Goal: Task Accomplishment & Management: Complete application form

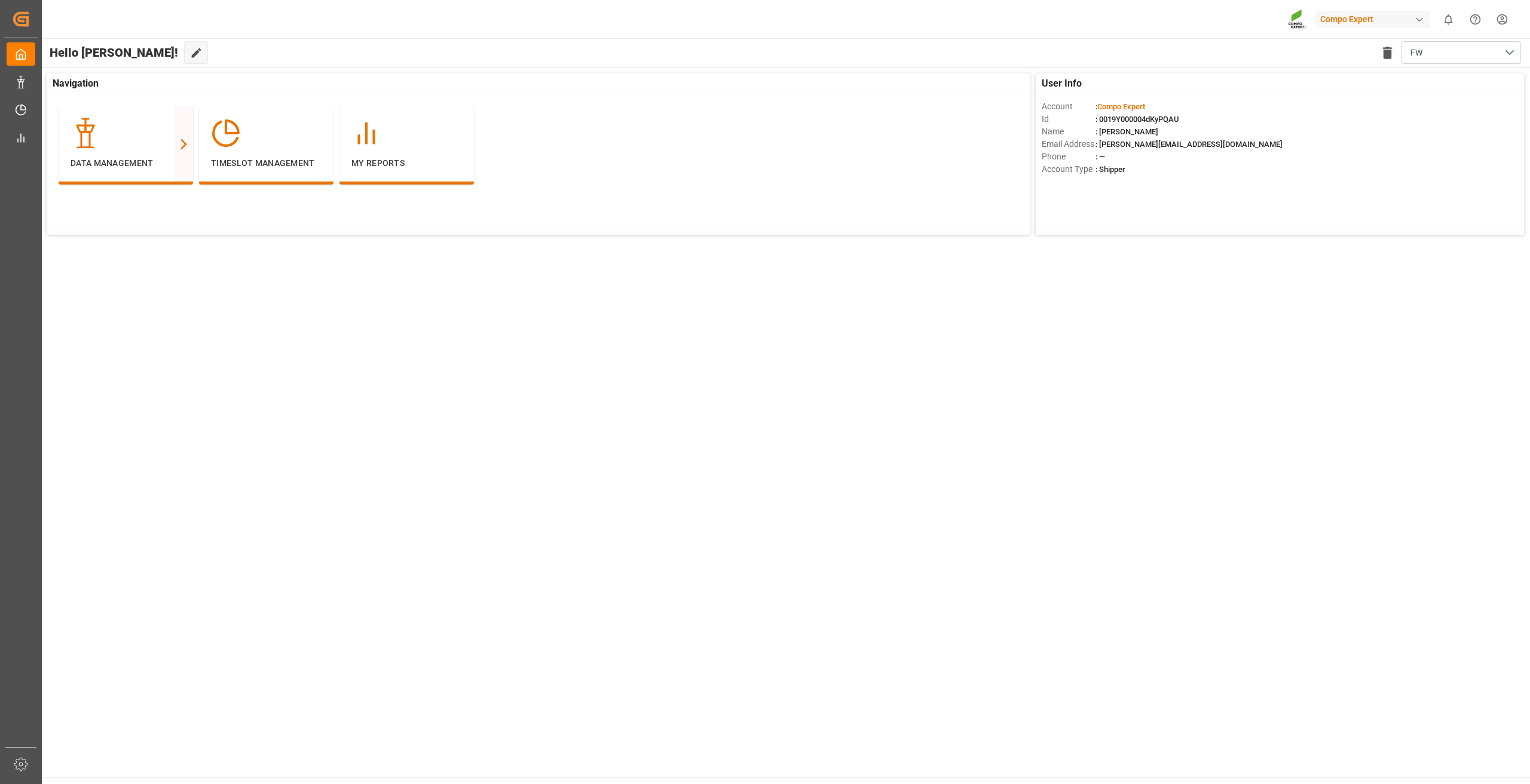
click at [1505, 20] on html "Created by potrace 1.15, written by [PERSON_NAME] [DATE]-[DATE] Created by potr…" at bounding box center [765, 392] width 1530 height 784
click at [1295, 109] on div "User and Roles" at bounding box center [1300, 114] width 60 height 17
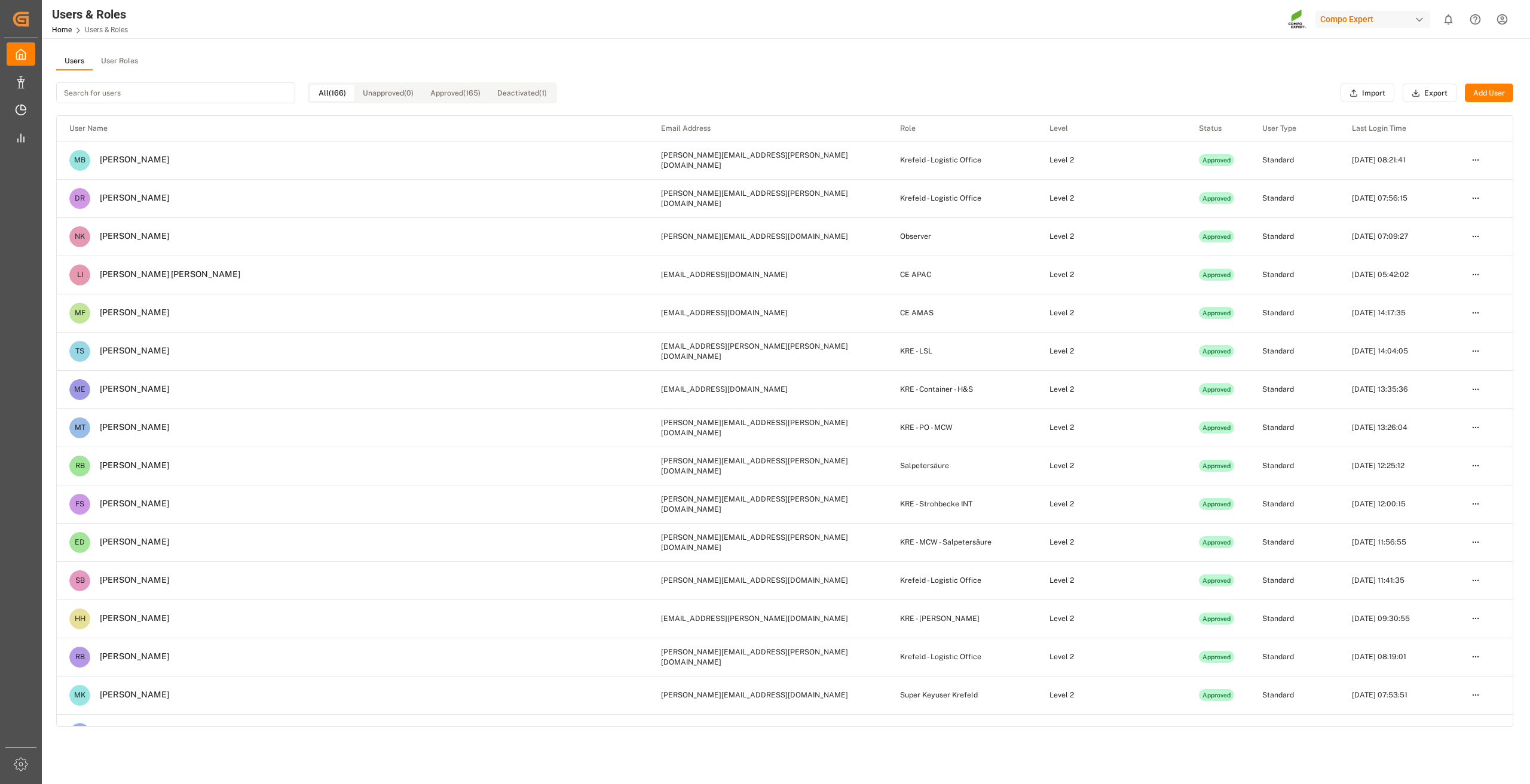
click at [1492, 92] on button "Add User" at bounding box center [1489, 93] width 49 height 19
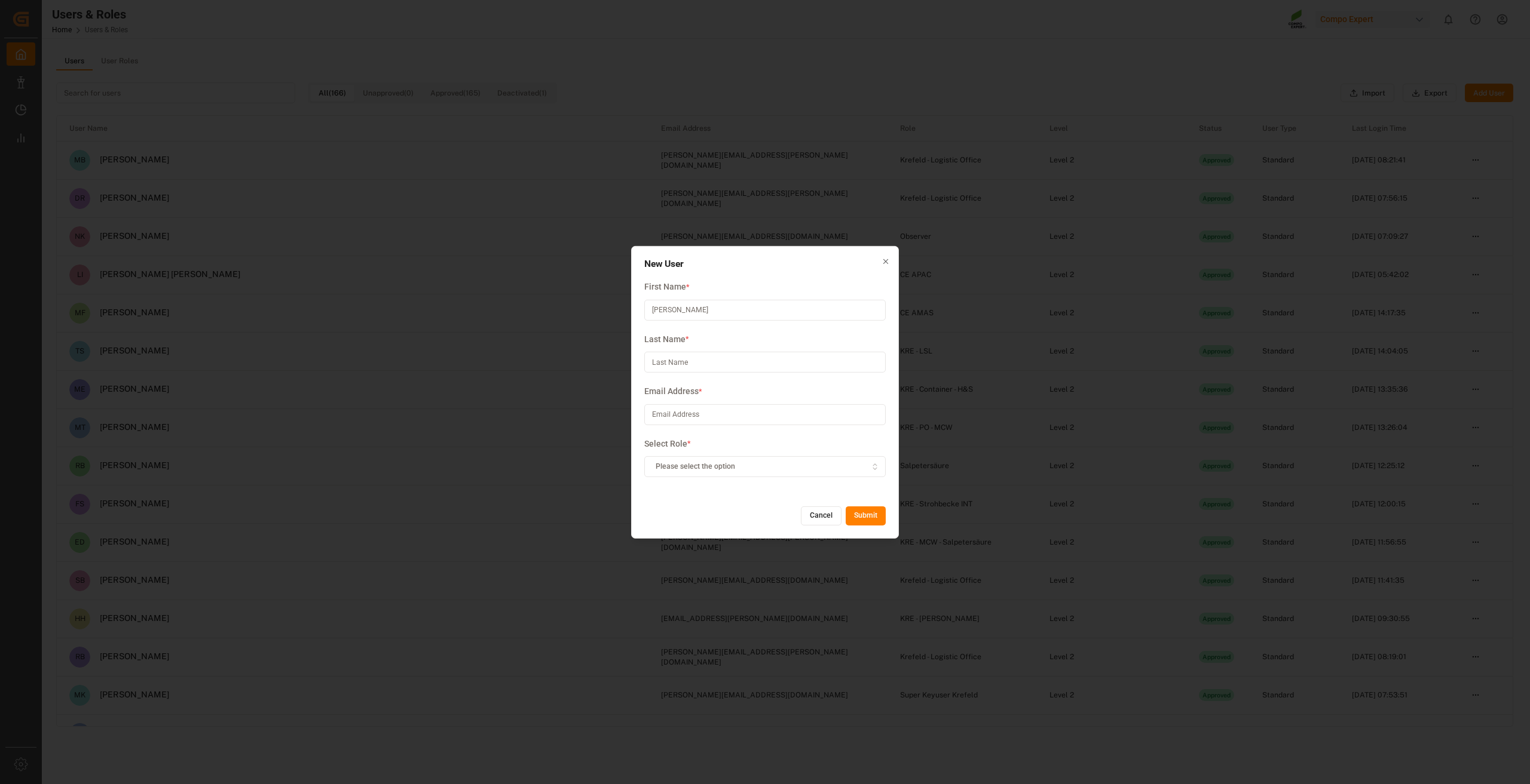
type input "[PERSON_NAME]"
click at [744, 470] on div "Please select the option" at bounding box center [765, 467] width 236 height 11
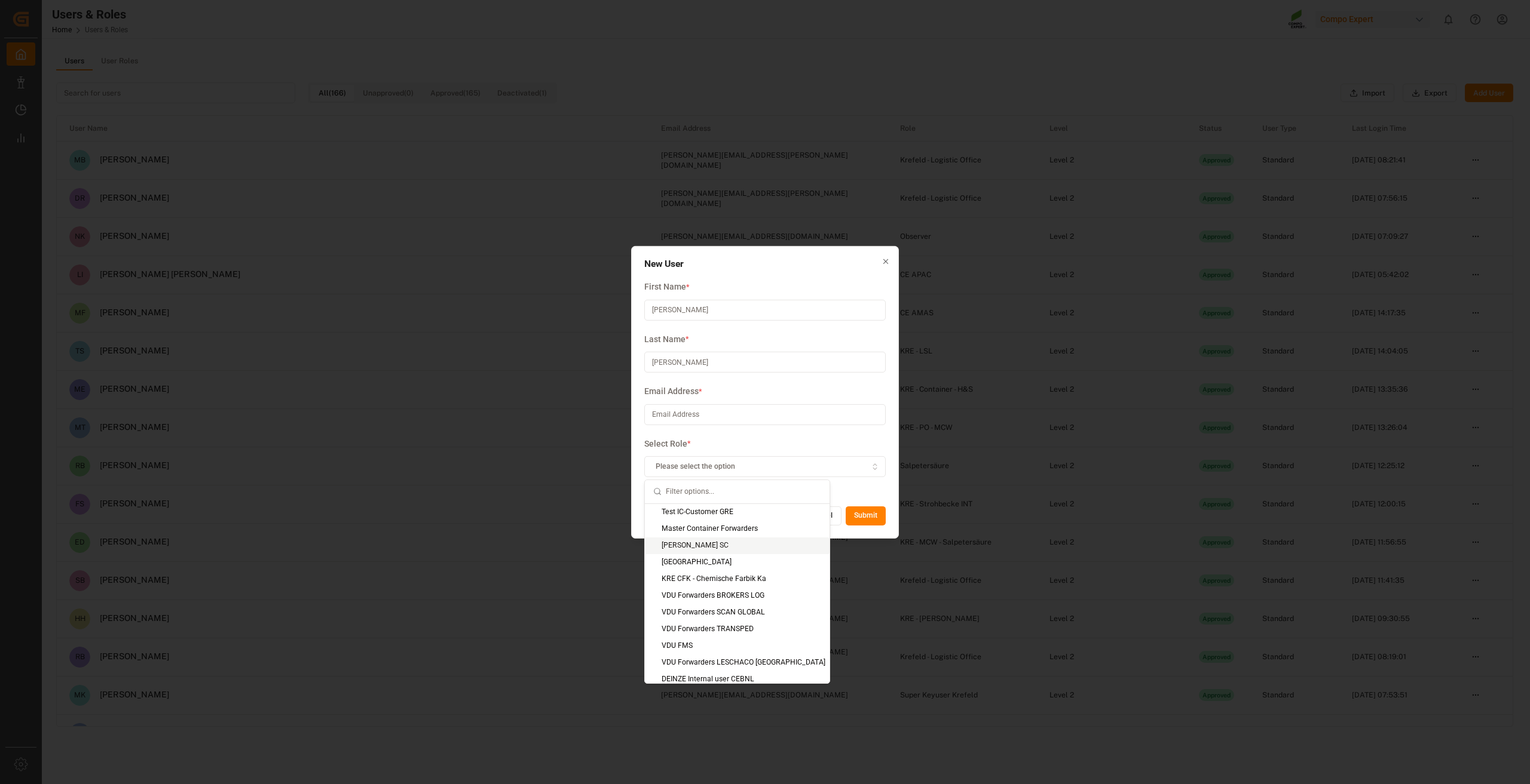
click at [705, 546] on div "[PERSON_NAME] SC" at bounding box center [737, 546] width 185 height 17
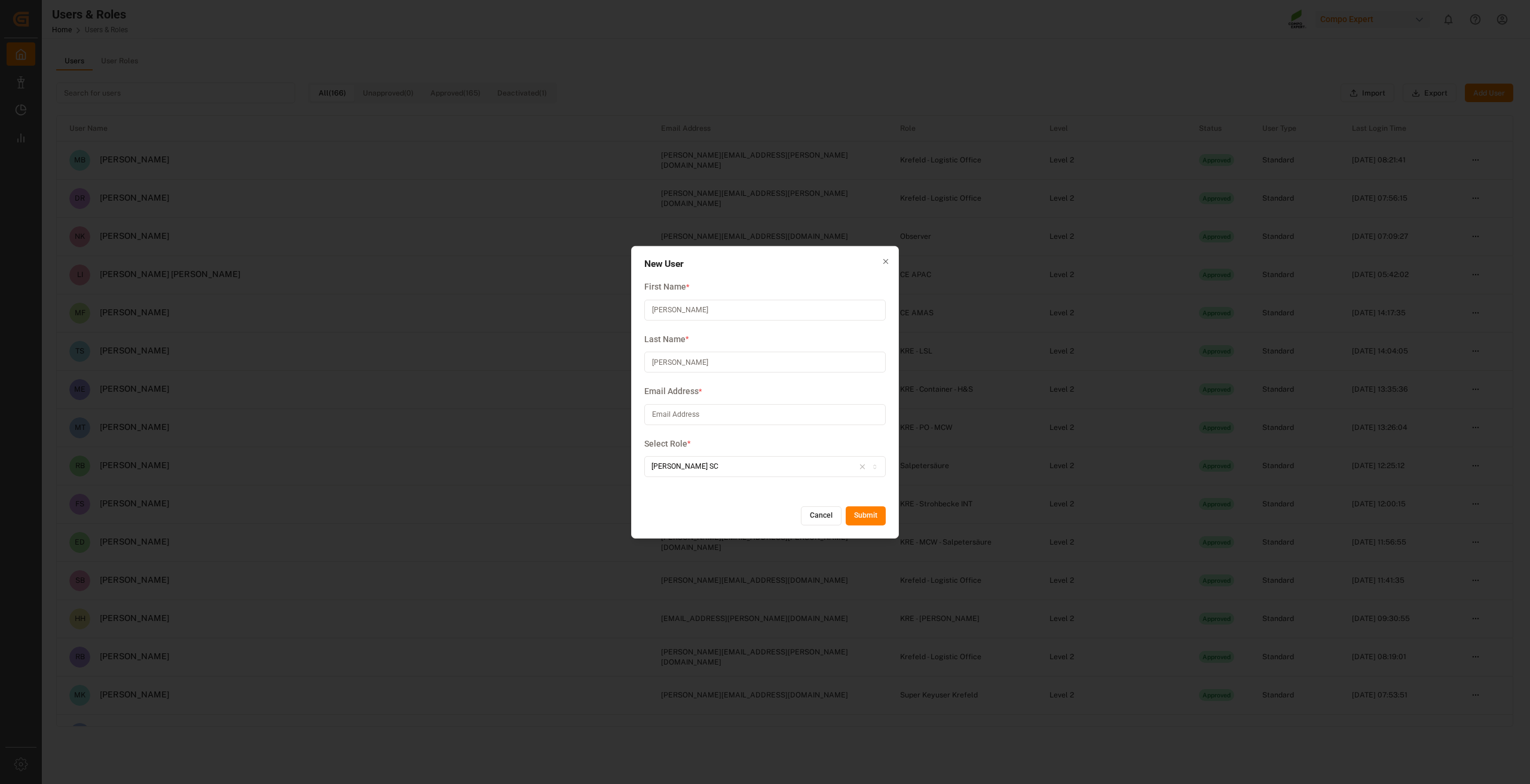
click at [684, 415] on input at bounding box center [765, 414] width 242 height 21
paste input "[PERSON_NAME][EMAIL_ADDRESS][PERSON_NAME][DOMAIN_NAME]"
type input "[PERSON_NAME][EMAIL_ADDRESS][PERSON_NAME][DOMAIN_NAME]"
click at [867, 512] on button "Submit" at bounding box center [865, 516] width 40 height 19
